Goal: Navigation & Orientation: Understand site structure

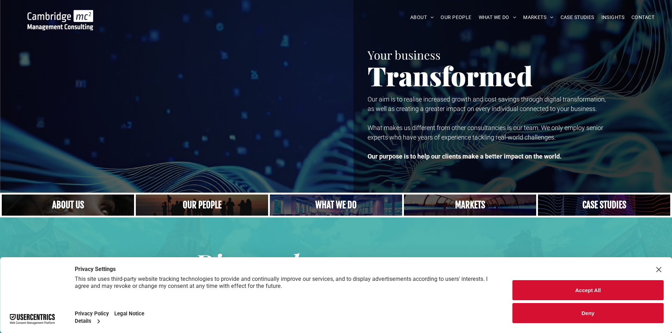
click at [660, 267] on div "Close Layer" at bounding box center [659, 270] width 10 height 10
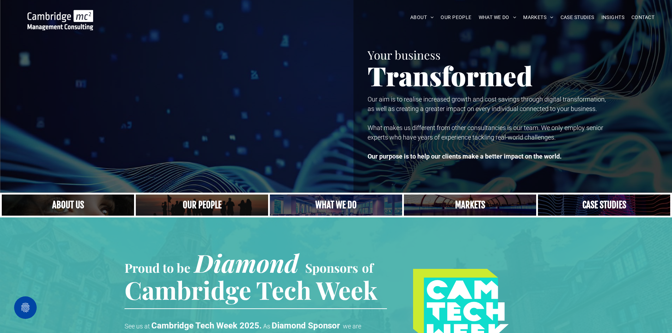
click at [471, 200] on link at bounding box center [470, 205] width 140 height 23
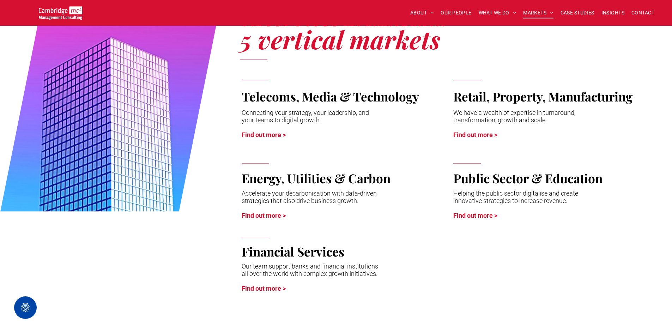
scroll to position [308, 0]
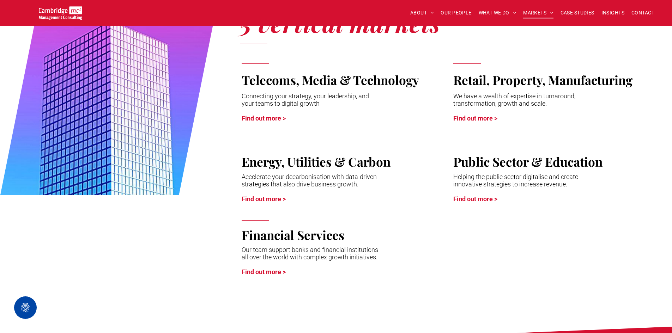
click at [477, 198] on link "Find out more >" at bounding box center [475, 198] width 44 height 7
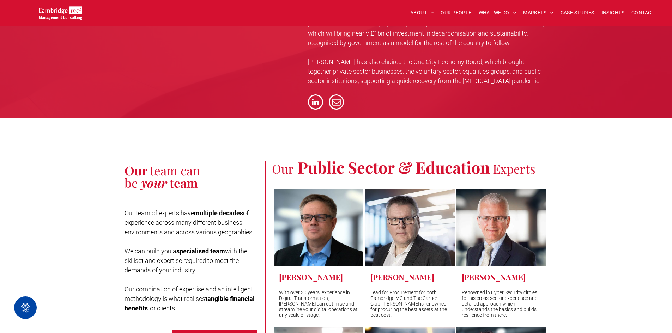
scroll to position [2359, 0]
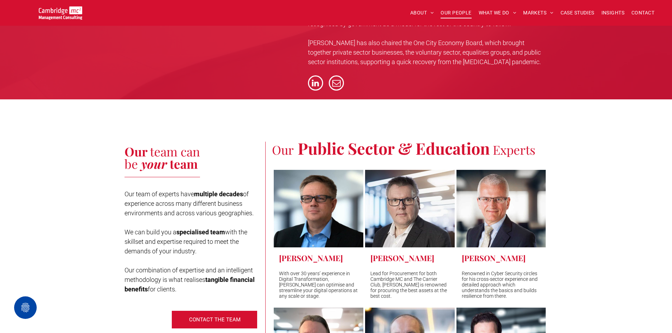
click at [455, 13] on span "OUR PEOPLE" at bounding box center [456, 12] width 31 height 11
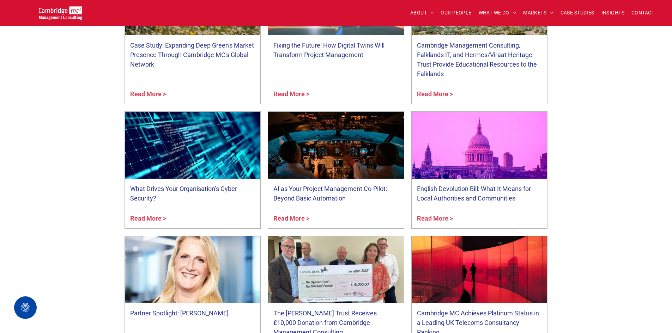
scroll to position [3021, 0]
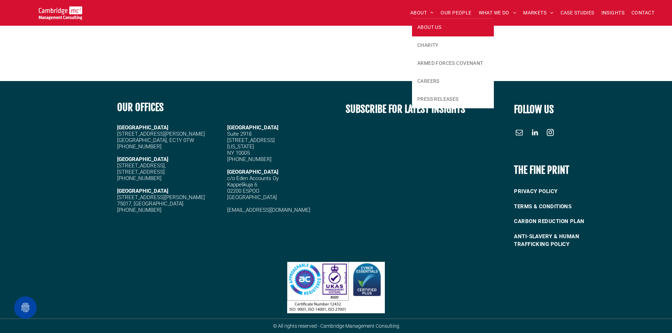
click at [418, 27] on span "ABOUT US" at bounding box center [429, 27] width 24 height 7
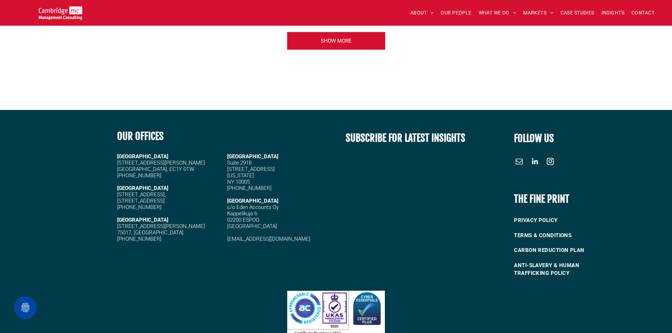
scroll to position [1855, 0]
